Goal: Task Accomplishment & Management: Manage account settings

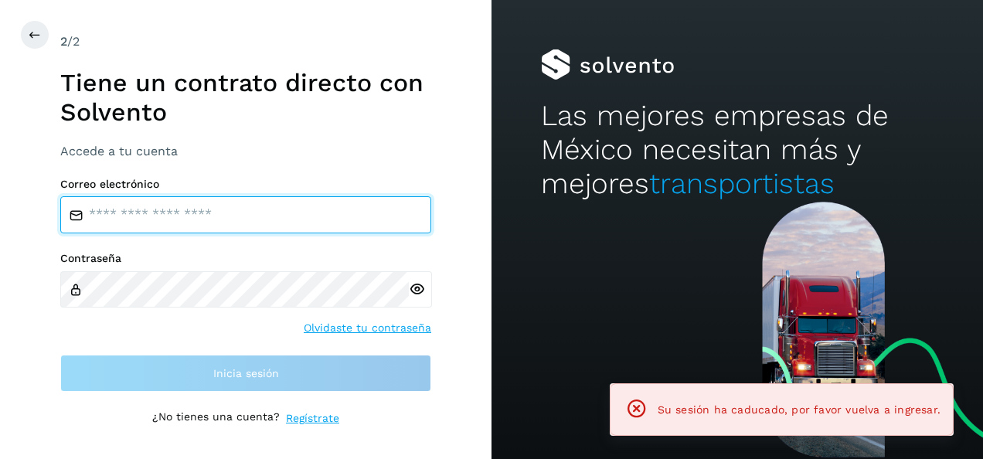
type input "**********"
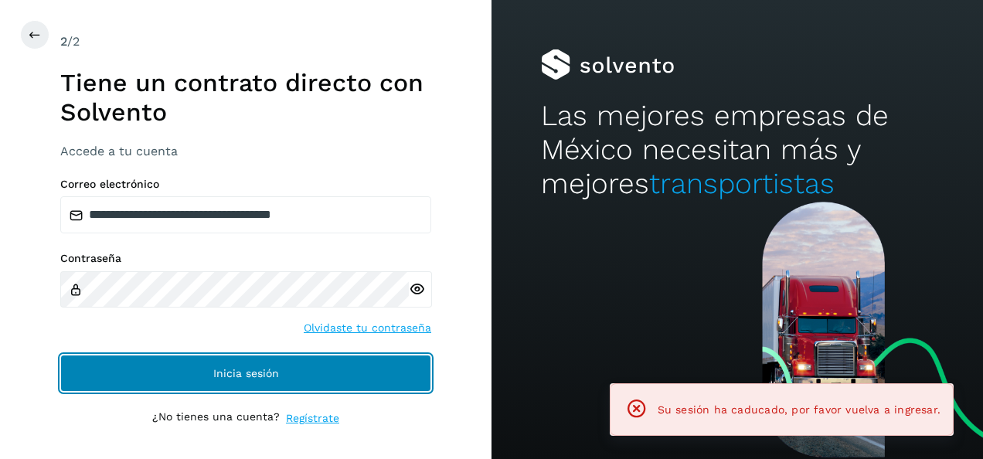
click at [236, 382] on button "Inicia sesión" at bounding box center [245, 373] width 371 height 37
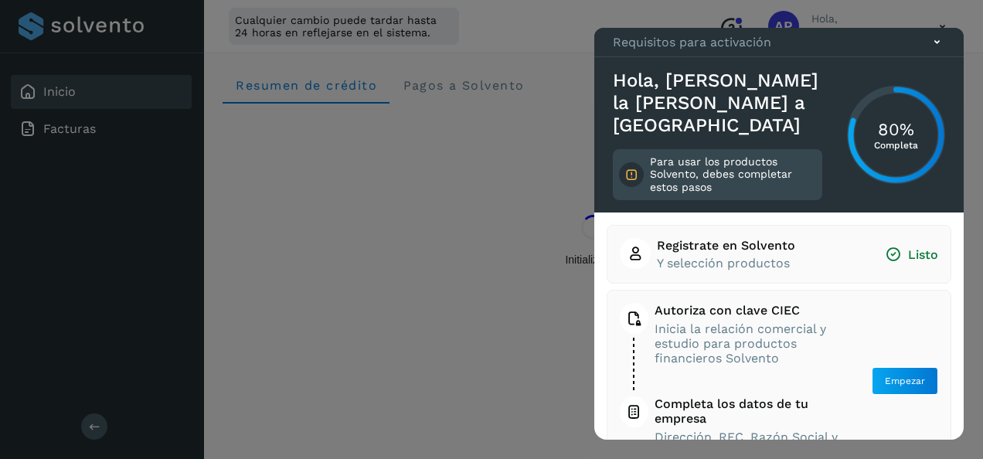
click at [941, 50] on icon at bounding box center [937, 42] width 16 height 16
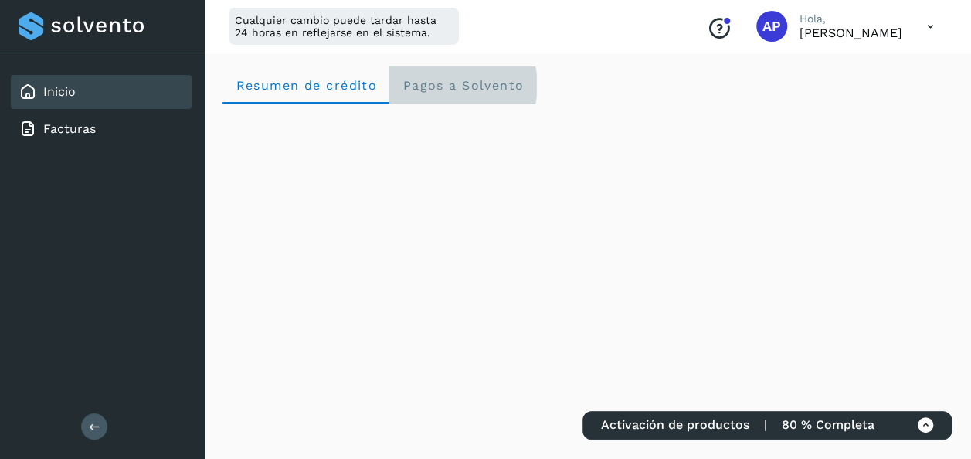
click at [436, 68] on Solvento "Pagos a Solvento" at bounding box center [462, 84] width 147 height 37
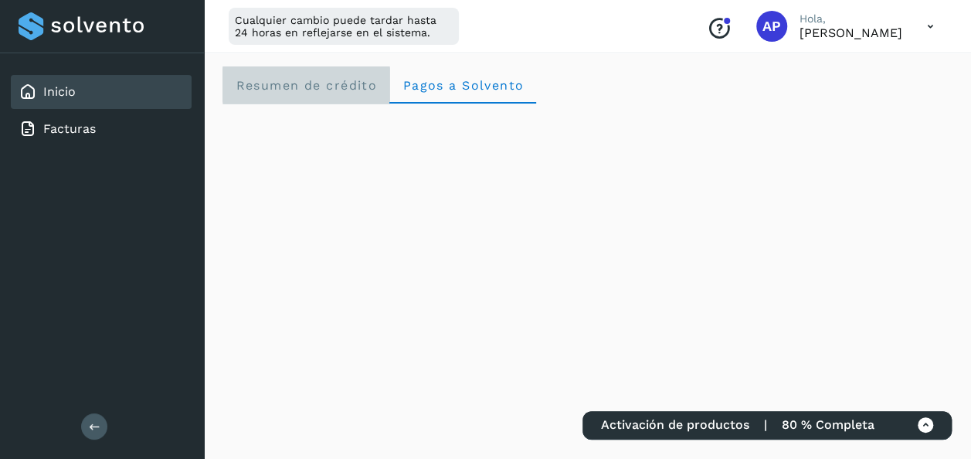
click at [332, 87] on span "Resumen de crédito" at bounding box center [306, 85] width 142 height 15
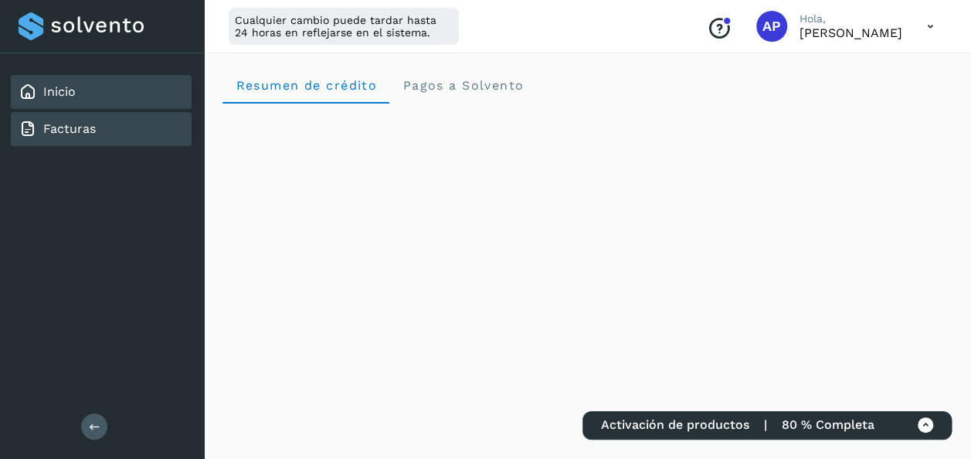
click at [119, 121] on div "Facturas" at bounding box center [101, 129] width 181 height 34
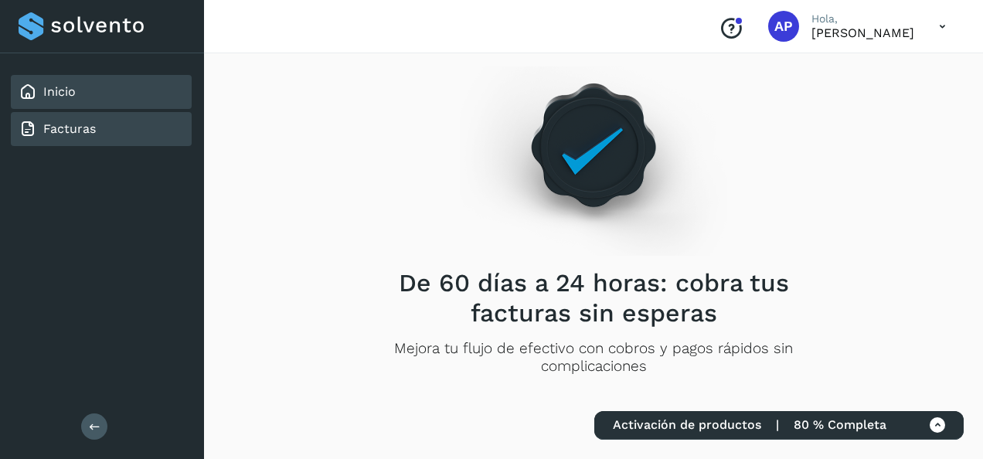
click at [87, 94] on div "Inicio" at bounding box center [101, 92] width 181 height 34
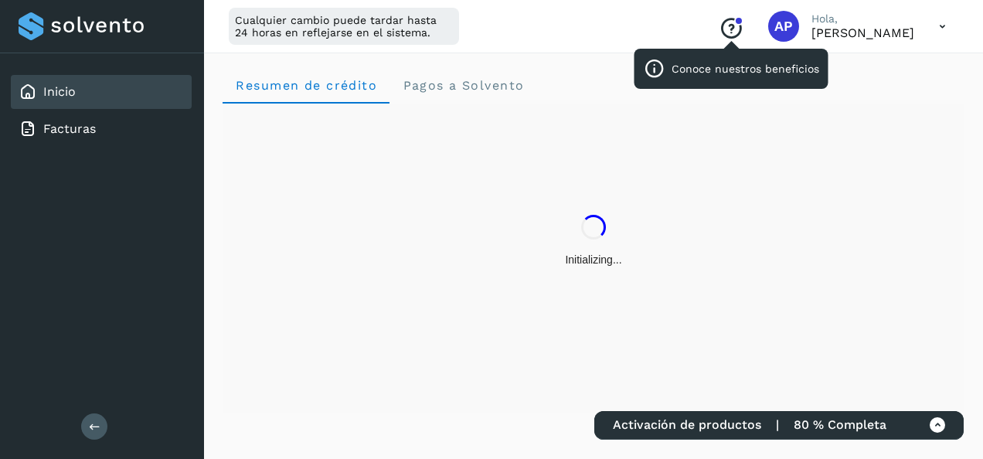
click at [743, 30] on icon "Conoce nuestros beneficios" at bounding box center [731, 28] width 25 height 25
